Goal: Use online tool/utility: Use online tool/utility

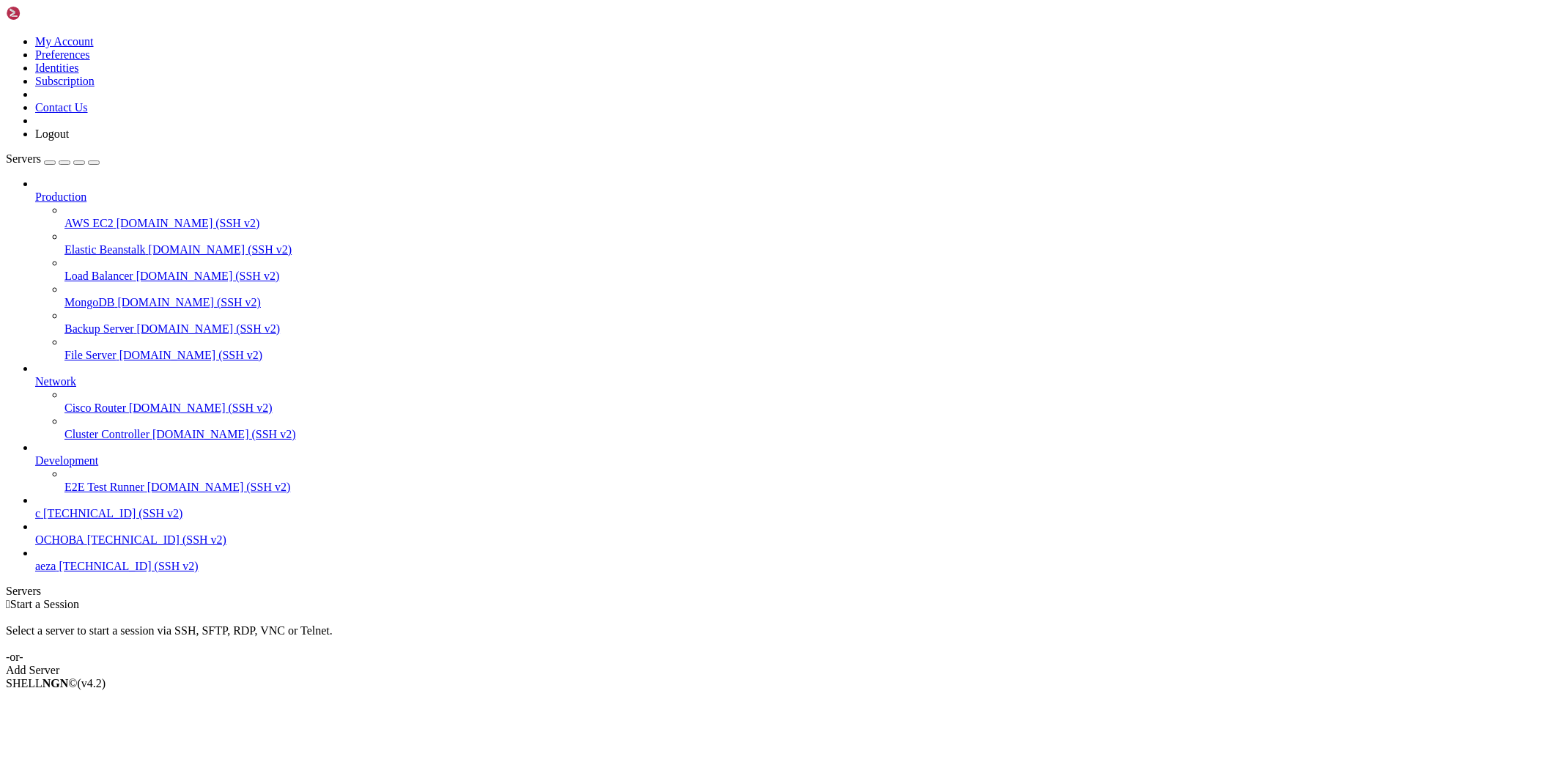
click at [91, 572] on span "[TECHNICAL_ID] (SSH v2)" at bounding box center [128, 566] width 139 height 13
drag, startPoint x: 810, startPoint y: 1530, endPoint x: 12, endPoint y: 1103, distance: 905.1
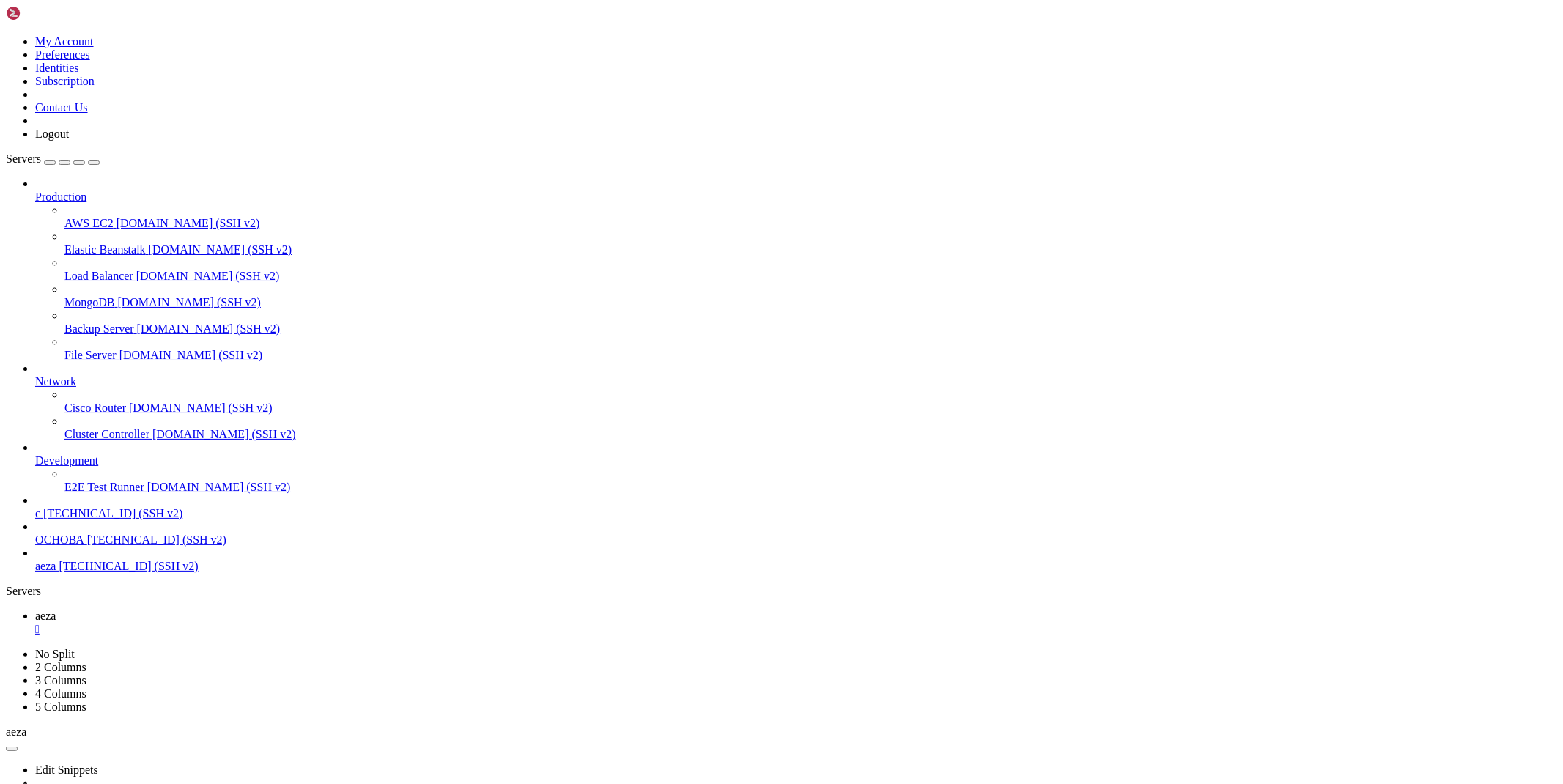
drag, startPoint x: 317, startPoint y: 1207, endPoint x: 327, endPoint y: 1014, distance: 193.3
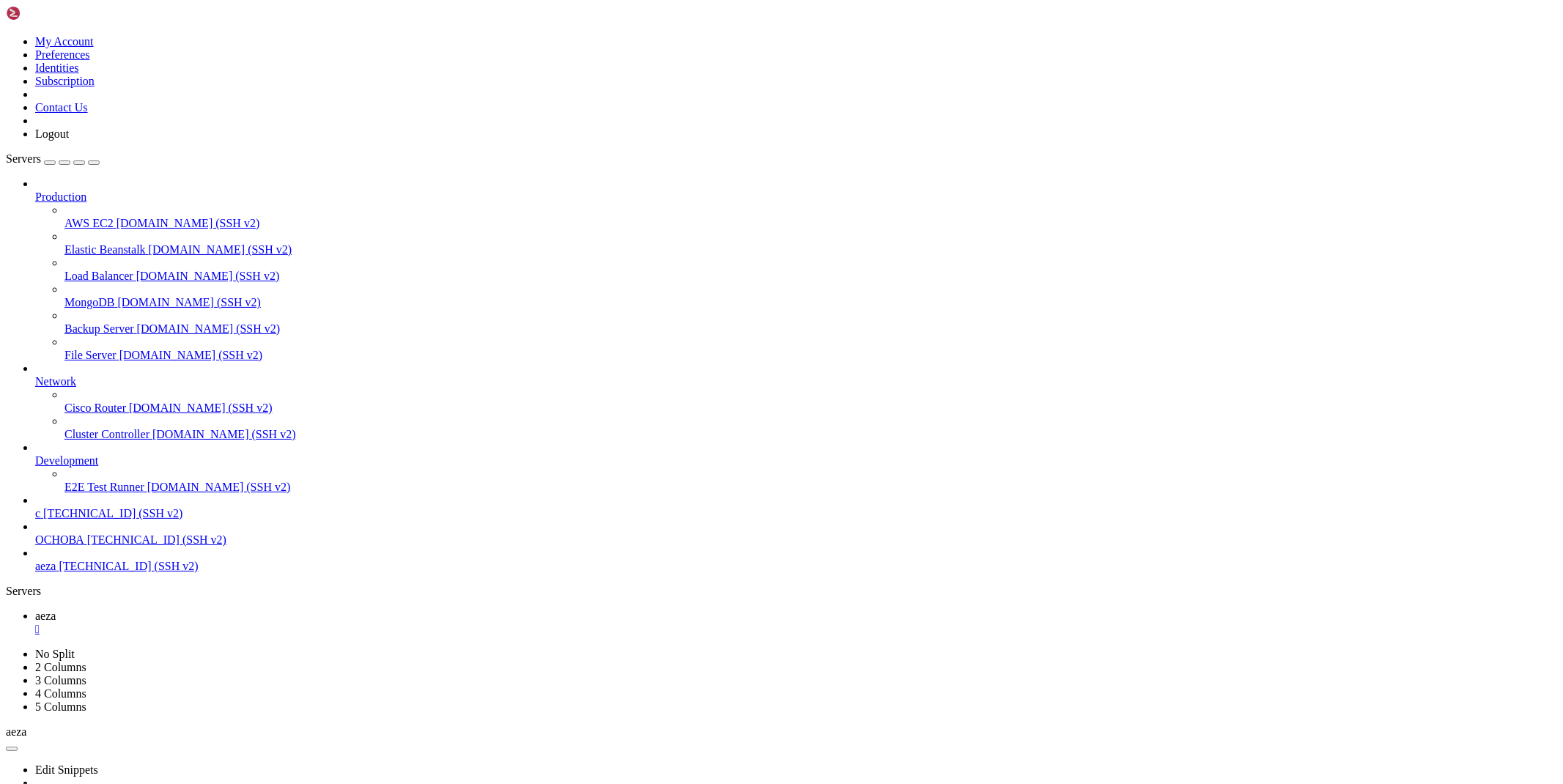
scroll to position [809, 0]
drag, startPoint x: 327, startPoint y: 1014, endPoint x: 765, endPoint y: 1018, distance: 438.0
